Goal: Task Accomplishment & Management: Use online tool/utility

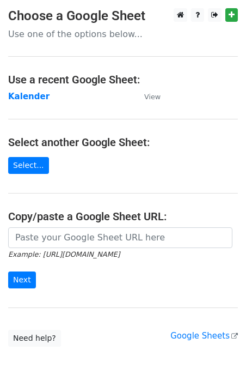
click at [31, 102] on td "Kalender" at bounding box center [70, 97] width 125 height 13
click at [30, 97] on strong "Kalender" at bounding box center [28, 97] width 41 height 10
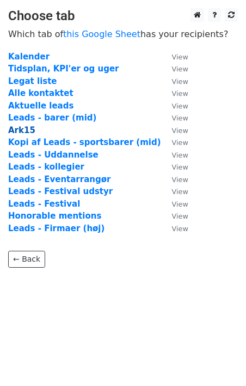
click at [21, 132] on strong "Ark15" at bounding box center [21, 130] width 27 height 10
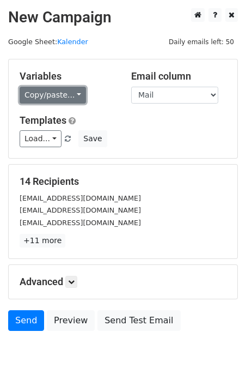
click at [66, 100] on link "Copy/paste..." at bounding box center [53, 95] width 67 height 17
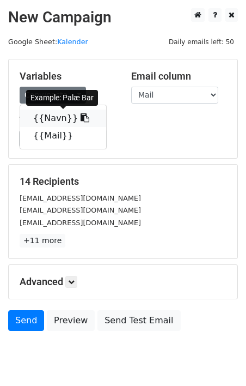
click at [38, 123] on link "{{Navn}}" at bounding box center [63, 118] width 86 height 17
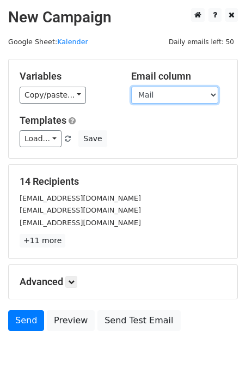
click at [153, 91] on select "Navn Mail" at bounding box center [174, 95] width 87 height 17
click at [156, 87] on select "Navn Mail" at bounding box center [174, 95] width 87 height 17
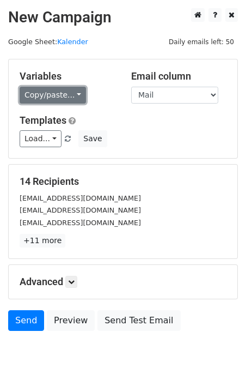
click at [66, 97] on link "Copy/paste..." at bounding box center [53, 95] width 67 height 17
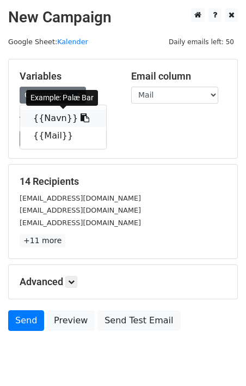
click at [45, 113] on link "{{Navn}}" at bounding box center [63, 118] width 86 height 17
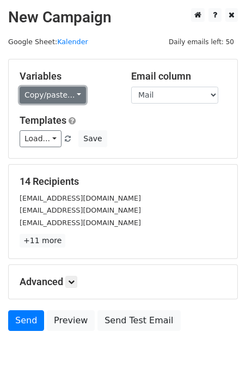
click at [68, 95] on link "Copy/paste..." at bounding box center [53, 95] width 67 height 17
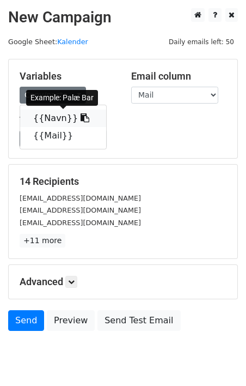
click at [55, 121] on link "{{Navn}}" at bounding box center [63, 118] width 86 height 17
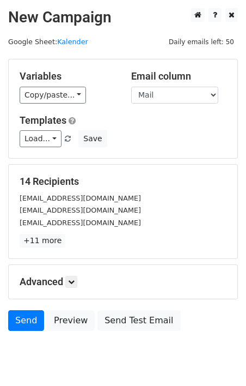
scroll to position [38, 0]
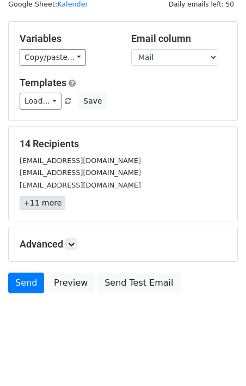
click at [45, 201] on link "+11 more" at bounding box center [43, 203] width 46 height 14
